Goal: Task Accomplishment & Management: Use online tool/utility

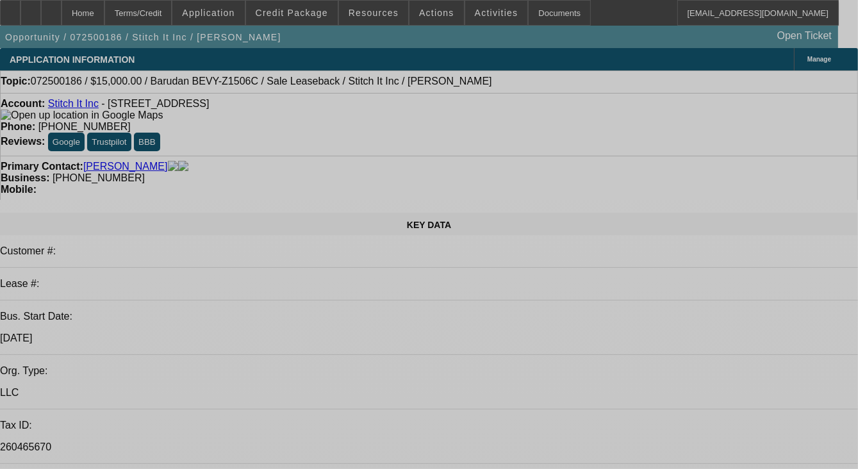
select select "0"
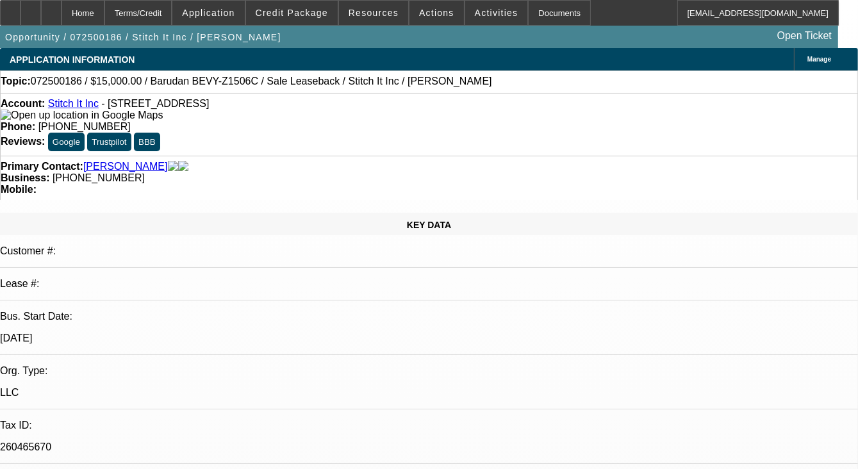
select select "2"
select select "0"
select select "2"
select select "0"
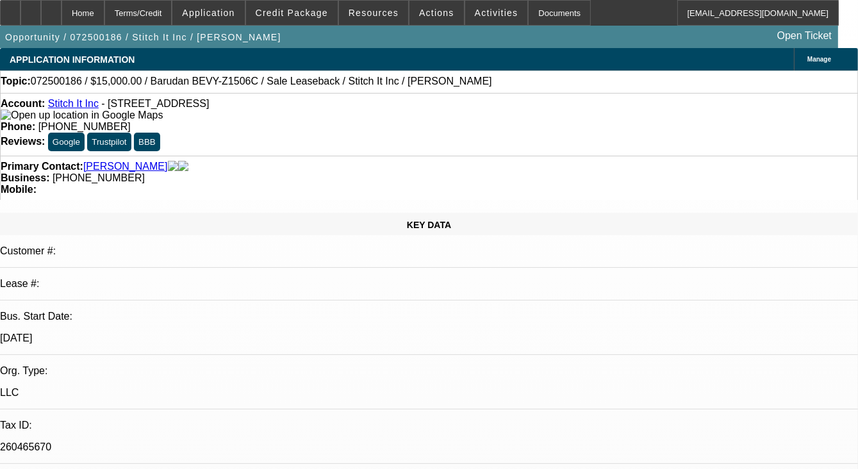
select select "0"
select select "2"
select select "0"
select select "1"
select select "2"
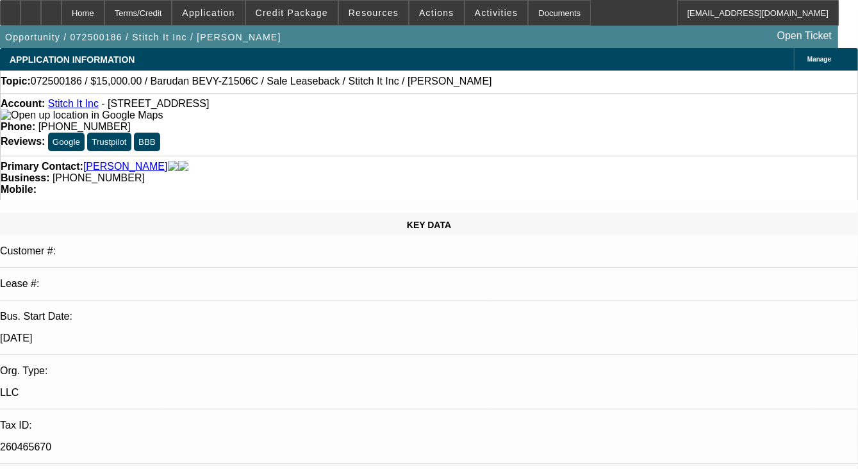
select select "6"
select select "1"
select select "2"
select select "6"
select select "1"
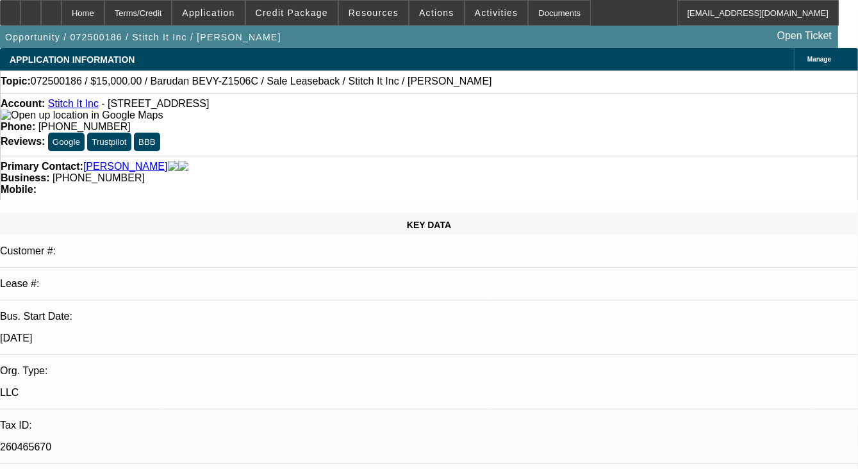
select select "2"
select select "6"
